Goal: Task Accomplishment & Management: Use online tool/utility

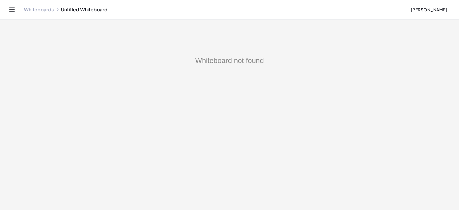
click at [41, 10] on link "Whiteboards" at bounding box center [39, 10] width 30 height 6
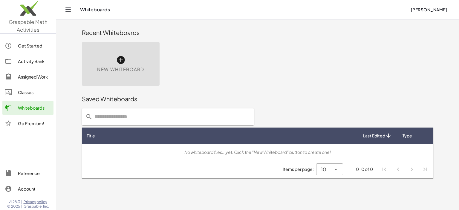
click at [121, 59] on icon at bounding box center [121, 60] width 10 height 10
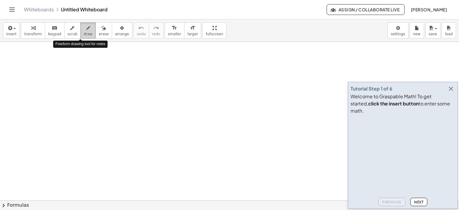
click at [86, 28] on icon "button" at bounding box center [88, 27] width 4 height 7
click at [450, 92] on icon "button" at bounding box center [450, 88] width 7 height 7
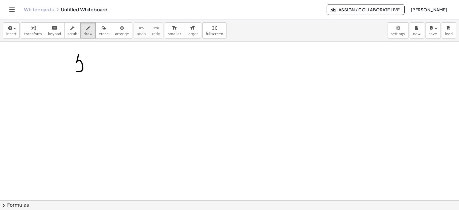
drag, startPoint x: 79, startPoint y: 55, endPoint x: 74, endPoint y: 68, distance: 14.4
click at [73, 69] on div at bounding box center [229, 201] width 459 height 318
drag, startPoint x: 78, startPoint y: 55, endPoint x: 85, endPoint y: 55, distance: 7.5
click at [85, 54] on div at bounding box center [229, 201] width 459 height 318
drag, startPoint x: 94, startPoint y: 47, endPoint x: 101, endPoint y: 54, distance: 9.5
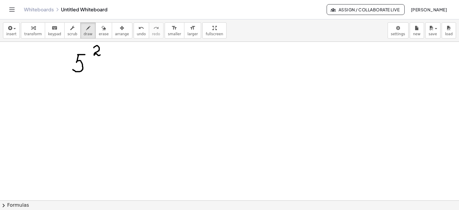
click at [101, 54] on div at bounding box center [229, 201] width 459 height 318
drag, startPoint x: 78, startPoint y: 87, endPoint x: 77, endPoint y: 100, distance: 13.5
click at [77, 100] on div at bounding box center [229, 201] width 459 height 318
drag, startPoint x: 79, startPoint y: 87, endPoint x: 85, endPoint y: 88, distance: 6.6
click at [85, 88] on div at bounding box center [229, 201] width 459 height 318
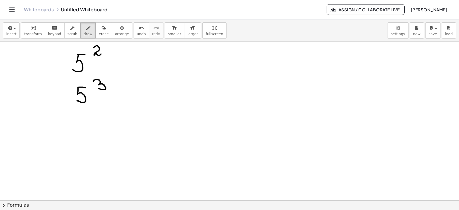
drag, startPoint x: 93, startPoint y: 81, endPoint x: 97, endPoint y: 88, distance: 7.5
click at [97, 88] on div at bounding box center [229, 201] width 459 height 318
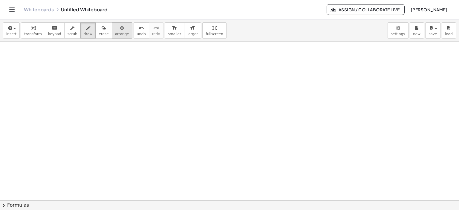
scroll to position [149, 0]
click at [66, 57] on div at bounding box center [229, 51] width 459 height 318
drag, startPoint x: 86, startPoint y: 59, endPoint x: 96, endPoint y: 62, distance: 9.9
click at [99, 59] on div at bounding box center [229, 51] width 459 height 318
drag, startPoint x: 85, startPoint y: 65, endPoint x: 99, endPoint y: 65, distance: 13.1
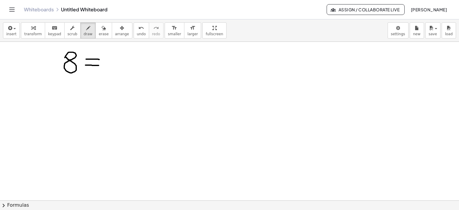
click at [99, 65] on div at bounding box center [229, 51] width 459 height 318
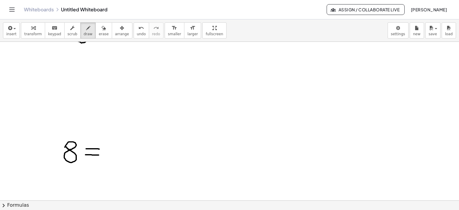
scroll to position [0, 0]
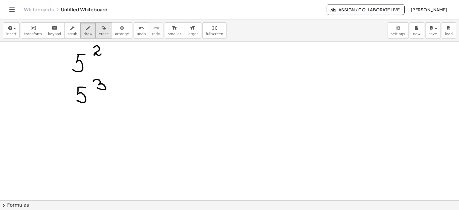
click at [102, 30] on icon "button" at bounding box center [104, 27] width 4 height 7
drag, startPoint x: 115, startPoint y: 116, endPoint x: 99, endPoint y: 99, distance: 23.4
click at [93, 99] on div at bounding box center [229, 201] width 459 height 318
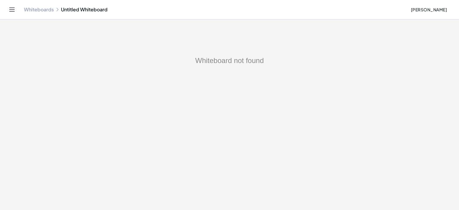
click at [32, 7] on link "Whiteboards" at bounding box center [39, 10] width 30 height 6
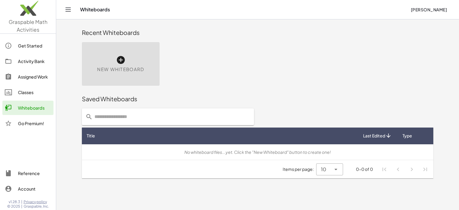
click at [120, 58] on icon at bounding box center [121, 60] width 10 height 10
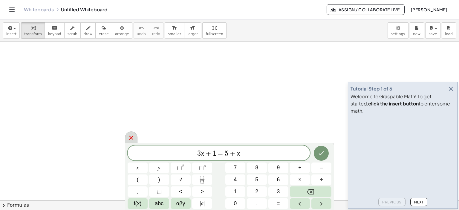
click at [129, 138] on icon at bounding box center [131, 137] width 7 height 7
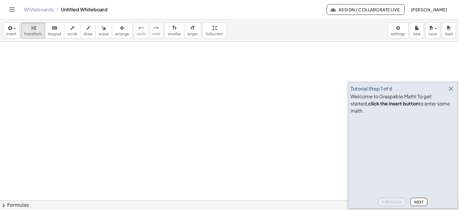
click at [450, 92] on icon "button" at bounding box center [450, 88] width 7 height 7
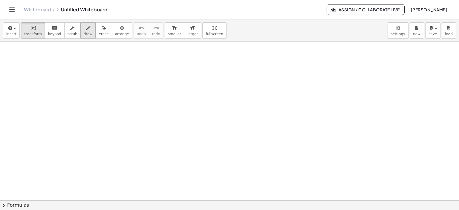
click at [86, 30] on icon "button" at bounding box center [88, 27] width 4 height 7
click at [66, 62] on div at bounding box center [229, 201] width 459 height 318
drag, startPoint x: 85, startPoint y: 67, endPoint x: 101, endPoint y: 67, distance: 15.8
click at [101, 67] on div at bounding box center [229, 201] width 459 height 318
drag, startPoint x: 93, startPoint y: 74, endPoint x: 100, endPoint y: 74, distance: 6.9
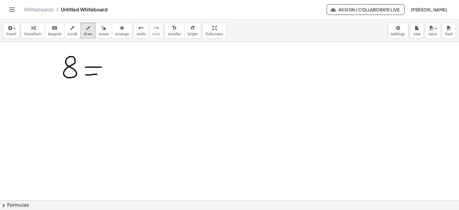
click at [100, 74] on div at bounding box center [229, 201] width 459 height 318
drag, startPoint x: 33, startPoint y: 116, endPoint x: 40, endPoint y: 126, distance: 12.2
click at [40, 126] on div at bounding box center [229, 201] width 459 height 318
drag, startPoint x: 42, startPoint y: 121, endPoint x: 42, endPoint y: 136, distance: 15.2
click at [42, 136] on div at bounding box center [229, 201] width 459 height 318
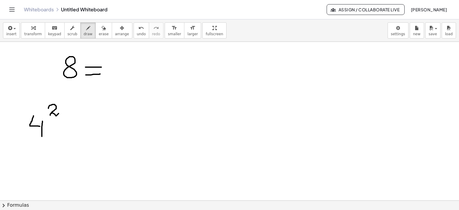
drag, startPoint x: 48, startPoint y: 108, endPoint x: 65, endPoint y: 120, distance: 20.3
click at [59, 113] on div at bounding box center [229, 201] width 459 height 318
drag, startPoint x: 72, startPoint y: 122, endPoint x: 91, endPoint y: 120, distance: 19.2
click at [91, 120] on div at bounding box center [229, 201] width 459 height 318
drag, startPoint x: 78, startPoint y: 130, endPoint x: 102, endPoint y: 129, distance: 24.8
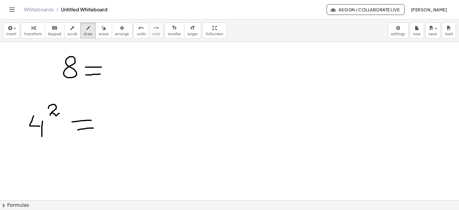
click at [93, 128] on div at bounding box center [229, 201] width 459 height 318
drag, startPoint x: 104, startPoint y: 125, endPoint x: 109, endPoint y: 132, distance: 8.1
click at [108, 133] on div at bounding box center [229, 201] width 459 height 318
drag, startPoint x: 130, startPoint y: 114, endPoint x: 120, endPoint y: 123, distance: 13.1
click at [120, 123] on div at bounding box center [229, 201] width 459 height 318
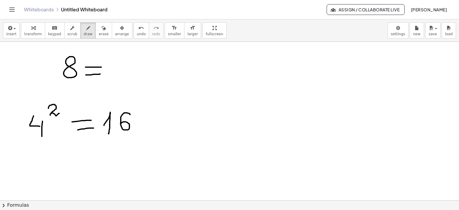
click at [220, 101] on div at bounding box center [229, 201] width 459 height 318
click at [102, 29] on icon "button" at bounding box center [104, 27] width 4 height 7
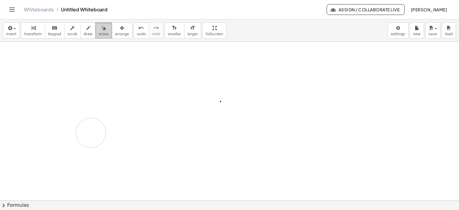
drag, startPoint x: 151, startPoint y: 137, endPoint x: 94, endPoint y: 30, distance: 121.4
click at [104, 115] on div at bounding box center [229, 201] width 459 height 318
click at [86, 29] on icon "button" at bounding box center [88, 27] width 4 height 7
drag, startPoint x: 74, startPoint y: 59, endPoint x: 99, endPoint y: 54, distance: 25.5
click at [90, 70] on div at bounding box center [229, 201] width 459 height 318
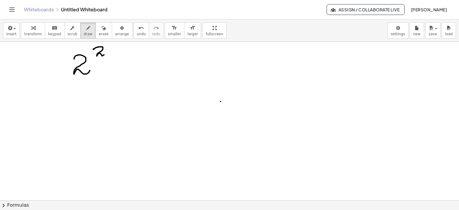
drag, startPoint x: 93, startPoint y: 49, endPoint x: 105, endPoint y: 54, distance: 13.3
click at [105, 54] on div at bounding box center [229, 201] width 459 height 318
drag, startPoint x: 108, startPoint y: 60, endPoint x: 122, endPoint y: 60, distance: 14.3
click at [122, 60] on div at bounding box center [229, 201] width 459 height 318
drag, startPoint x: 110, startPoint y: 67, endPoint x: 123, endPoint y: 66, distance: 13.4
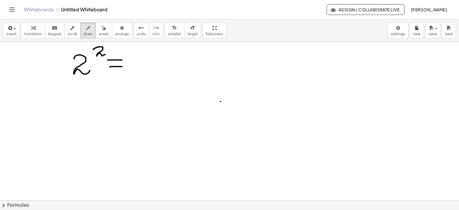
click at [123, 66] on div at bounding box center [229, 201] width 459 height 318
drag, startPoint x: 78, startPoint y: 94, endPoint x: 79, endPoint y: 109, distance: 15.3
click at [79, 109] on div at bounding box center [229, 201] width 459 height 318
drag, startPoint x: 96, startPoint y: 87, endPoint x: 116, endPoint y: 101, distance: 25.0
click at [106, 93] on div at bounding box center [229, 201] width 459 height 318
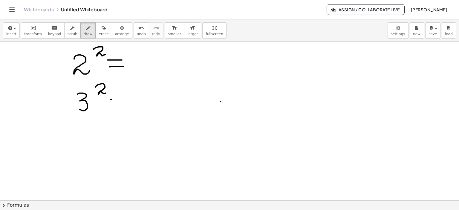
drag, startPoint x: 111, startPoint y: 99, endPoint x: 119, endPoint y: 102, distance: 8.5
click at [123, 99] on div at bounding box center [229, 201] width 459 height 318
drag, startPoint x: 112, startPoint y: 105, endPoint x: 121, endPoint y: 111, distance: 9.9
click at [128, 106] on div at bounding box center [229, 201] width 459 height 318
drag, startPoint x: 82, startPoint y: 132, endPoint x: 85, endPoint y: 146, distance: 14.6
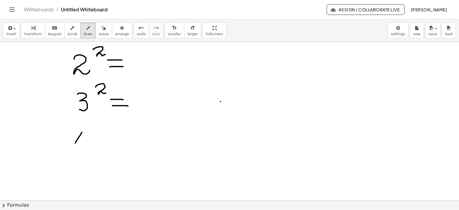
click at [85, 146] on div at bounding box center [229, 201] width 459 height 318
drag, startPoint x: 86, startPoint y: 142, endPoint x: 83, endPoint y: 154, distance: 12.8
click at [83, 154] on div at bounding box center [229, 201] width 459 height 318
drag, startPoint x: 97, startPoint y: 126, endPoint x: 117, endPoint y: 138, distance: 22.9
click at [106, 134] on div at bounding box center [229, 201] width 459 height 318
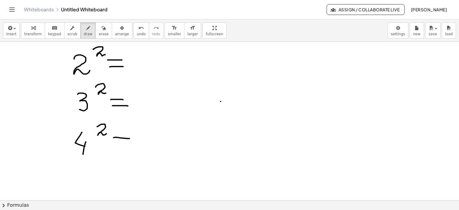
drag, startPoint x: 113, startPoint y: 137, endPoint x: 119, endPoint y: 145, distance: 9.0
click at [130, 139] on div at bounding box center [229, 201] width 459 height 318
drag, startPoint x: 113, startPoint y: 145, endPoint x: 132, endPoint y: 145, distance: 18.8
click at [132, 145] on div at bounding box center [229, 201] width 459 height 318
drag, startPoint x: 146, startPoint y: 47, endPoint x: 148, endPoint y: 61, distance: 13.8
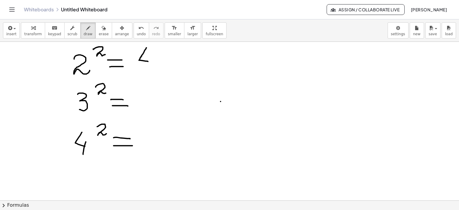
click at [148, 61] on div at bounding box center [229, 201] width 459 height 318
drag, startPoint x: 151, startPoint y: 55, endPoint x: 148, endPoint y: 68, distance: 13.1
click at [148, 68] on div at bounding box center [229, 201] width 459 height 318
drag, startPoint x: 146, startPoint y: 94, endPoint x: 148, endPoint y: 97, distance: 3.5
click at [148, 96] on div at bounding box center [229, 201] width 459 height 318
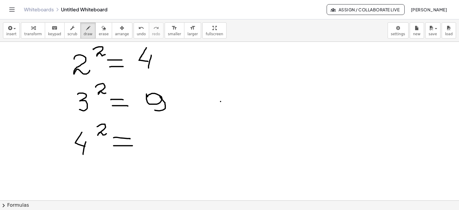
drag, startPoint x: 160, startPoint y: 96, endPoint x: 151, endPoint y: 110, distance: 15.6
click at [151, 110] on div at bounding box center [229, 201] width 459 height 318
drag, startPoint x: 150, startPoint y: 145, endPoint x: 153, endPoint y: 152, distance: 7.5
click at [153, 152] on div at bounding box center [229, 201] width 459 height 318
drag, startPoint x: 174, startPoint y: 136, endPoint x: 185, endPoint y: 135, distance: 11.1
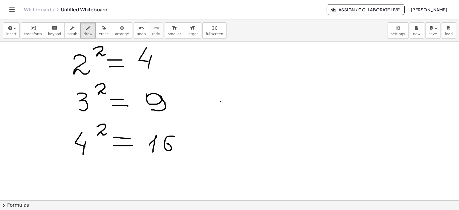
click at [164, 143] on div at bounding box center [229, 201] width 459 height 318
drag, startPoint x: 216, startPoint y: 53, endPoint x: 215, endPoint y: 162, distance: 109.3
click at [215, 162] on div at bounding box center [229, 201] width 459 height 318
click at [248, 50] on div at bounding box center [229, 201] width 459 height 318
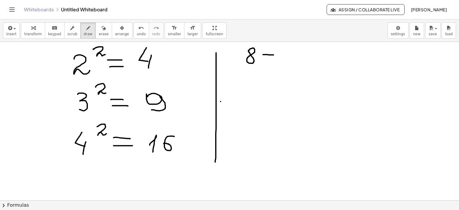
drag, startPoint x: 263, startPoint y: 54, endPoint x: 276, endPoint y: 55, distance: 13.2
click at [276, 55] on div at bounding box center [229, 201] width 459 height 318
drag, startPoint x: 263, startPoint y: 59, endPoint x: 277, endPoint y: 59, distance: 14.1
click at [277, 59] on div at bounding box center [229, 201] width 459 height 318
drag, startPoint x: 283, startPoint y: 53, endPoint x: 295, endPoint y: 58, distance: 12.8
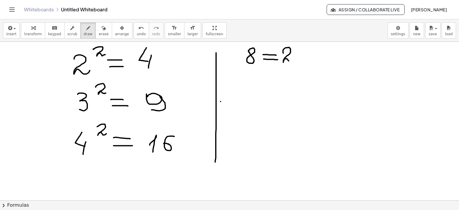
click at [294, 59] on div at bounding box center [229, 201] width 459 height 318
click at [297, 54] on div at bounding box center [229, 201] width 459 height 318
drag, startPoint x: 306, startPoint y: 46, endPoint x: 312, endPoint y: 54, distance: 9.4
click at [309, 57] on div at bounding box center [229, 201] width 459 height 318
drag, startPoint x: 312, startPoint y: 52, endPoint x: 309, endPoint y: 62, distance: 9.9
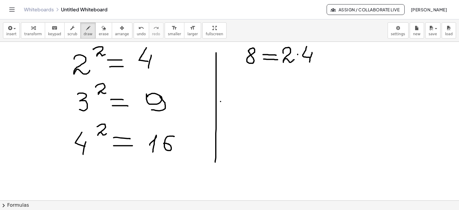
click at [309, 62] on div at bounding box center [229, 201] width 459 height 318
drag, startPoint x: 319, startPoint y: 53, endPoint x: 332, endPoint y: 55, distance: 12.6
click at [333, 54] on div at bounding box center [229, 201] width 459 height 318
drag, startPoint x: 320, startPoint y: 59, endPoint x: 334, endPoint y: 58, distance: 13.4
click at [334, 58] on div at bounding box center [229, 201] width 459 height 318
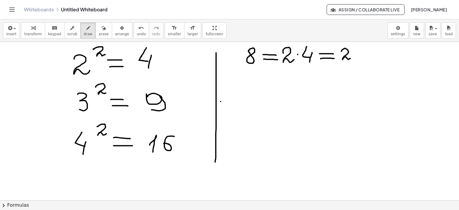
drag, startPoint x: 341, startPoint y: 51, endPoint x: 350, endPoint y: 58, distance: 11.5
click at [350, 58] on div at bounding box center [229, 201] width 459 height 318
click at [352, 54] on div at bounding box center [229, 201] width 459 height 318
drag, startPoint x: 358, startPoint y: 51, endPoint x: 372, endPoint y: 57, distance: 14.4
click at [368, 59] on div at bounding box center [229, 201] width 459 height 318
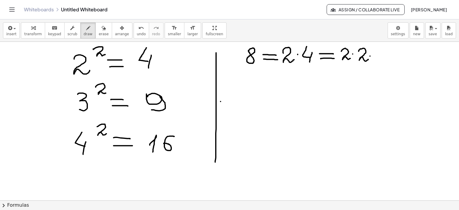
click at [370, 56] on div at bounding box center [229, 201] width 459 height 318
drag, startPoint x: 374, startPoint y: 50, endPoint x: 385, endPoint y: 59, distance: 14.5
click at [385, 59] on div at bounding box center [229, 201] width 459 height 318
drag, startPoint x: 340, startPoint y: 64, endPoint x: 347, endPoint y: 64, distance: 6.6
click at [347, 64] on div at bounding box center [229, 201] width 459 height 318
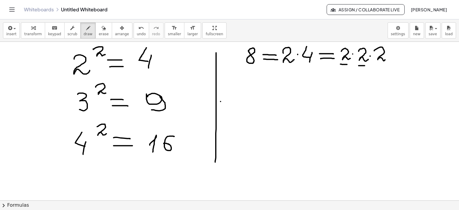
drag, startPoint x: 358, startPoint y: 65, endPoint x: 369, endPoint y: 65, distance: 10.8
click at [369, 65] on div at bounding box center [229, 201] width 459 height 318
drag, startPoint x: 376, startPoint y: 65, endPoint x: 386, endPoint y: 65, distance: 9.6
click at [386, 65] on div at bounding box center [229, 201] width 459 height 318
drag, startPoint x: 389, startPoint y: 54, endPoint x: 400, endPoint y: 54, distance: 10.5
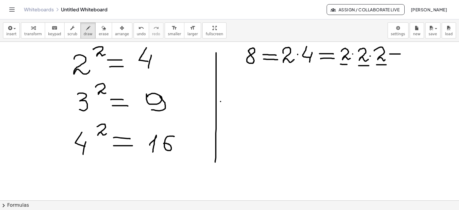
click at [400, 54] on div at bounding box center [229, 201] width 459 height 318
drag, startPoint x: 391, startPoint y: 58, endPoint x: 404, endPoint y: 58, distance: 13.4
click at [404, 58] on div at bounding box center [229, 201] width 459 height 318
drag, startPoint x: 409, startPoint y: 50, endPoint x: 419, endPoint y: 61, distance: 14.4
click at [419, 61] on div at bounding box center [229, 201] width 459 height 318
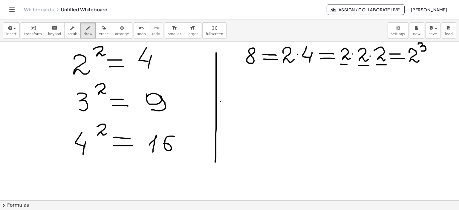
drag, startPoint x: 418, startPoint y: 44, endPoint x: 421, endPoint y: 51, distance: 7.6
click at [421, 51] on div at bounding box center [229, 201] width 459 height 318
drag, startPoint x: 424, startPoint y: 55, endPoint x: 435, endPoint y: 55, distance: 10.8
click at [435, 55] on div at bounding box center [229, 201] width 459 height 318
drag, startPoint x: 425, startPoint y: 59, endPoint x: 437, endPoint y: 58, distance: 12.0
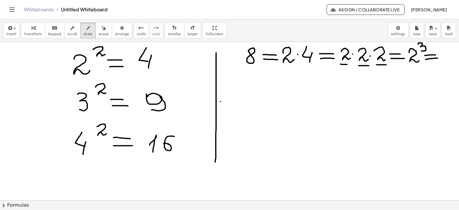
click at [437, 58] on div at bounding box center [229, 201] width 459 height 318
click at [445, 51] on div at bounding box center [229, 201] width 459 height 318
drag, startPoint x: 243, startPoint y: 84, endPoint x: 240, endPoint y: 89, distance: 5.5
click at [240, 89] on div at bounding box center [229, 201] width 459 height 318
drag, startPoint x: 255, startPoint y: 92, endPoint x: 266, endPoint y: 91, distance: 11.1
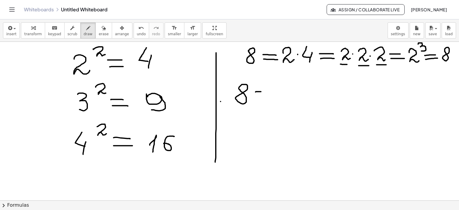
click at [267, 91] on div at bounding box center [229, 201] width 459 height 318
drag, startPoint x: 256, startPoint y: 97, endPoint x: 285, endPoint y: 94, distance: 29.7
click at [268, 96] on div at bounding box center [229, 201] width 459 height 318
drag, startPoint x: 277, startPoint y: 90, endPoint x: 295, endPoint y: 93, distance: 17.9
click at [291, 96] on div at bounding box center [229, 201] width 459 height 318
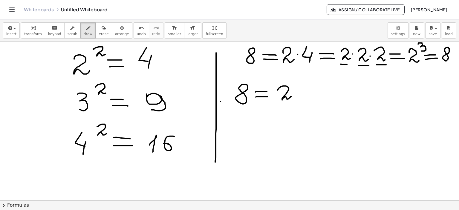
click at [293, 92] on div at bounding box center [229, 201] width 459 height 318
drag, startPoint x: 302, startPoint y: 89, endPoint x: 319, endPoint y: 94, distance: 17.2
click at [311, 96] on div at bounding box center [229, 201] width 459 height 318
click at [317, 92] on div at bounding box center [229, 201] width 459 height 318
drag, startPoint x: 326, startPoint y: 90, endPoint x: 348, endPoint y: 97, distance: 23.0
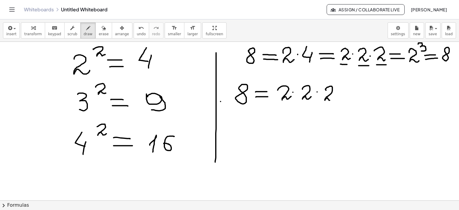
click at [334, 99] on div at bounding box center [229, 201] width 459 height 318
drag, startPoint x: 342, startPoint y: 92, endPoint x: 355, endPoint y: 92, distance: 12.5
click at [355, 92] on div at bounding box center [229, 201] width 459 height 318
drag, startPoint x: 347, startPoint y: 96, endPoint x: 356, endPoint y: 96, distance: 9.6
click at [356, 96] on div at bounding box center [229, 201] width 459 height 318
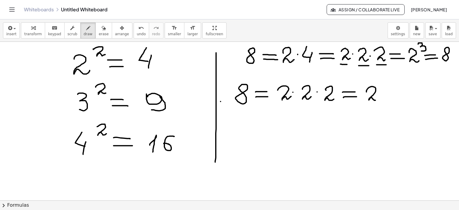
drag, startPoint x: 366, startPoint y: 92, endPoint x: 380, endPoint y: 96, distance: 14.2
click at [379, 96] on div at bounding box center [229, 201] width 459 height 318
drag, startPoint x: 386, startPoint y: 78, endPoint x: 386, endPoint y: 85, distance: 6.6
click at [386, 85] on div at bounding box center [229, 201] width 459 height 318
